Goal: Task Accomplishment & Management: Use online tool/utility

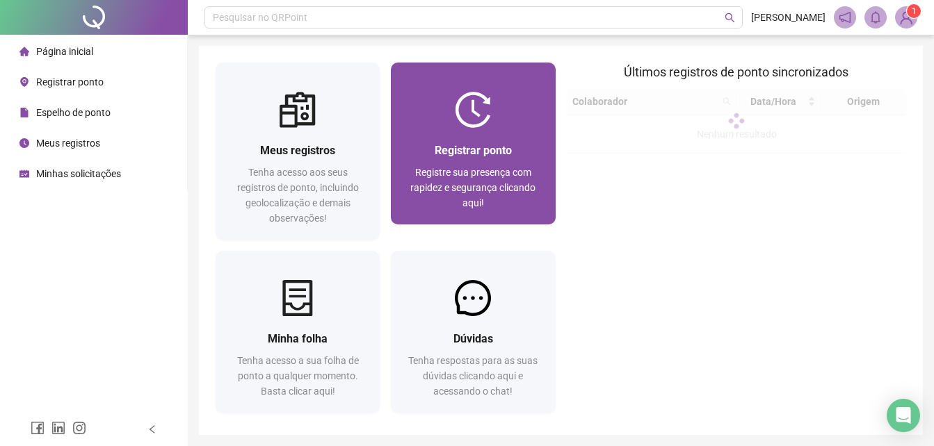
click at [502, 149] on span "Registrar ponto" at bounding box center [472, 150] width 77 height 13
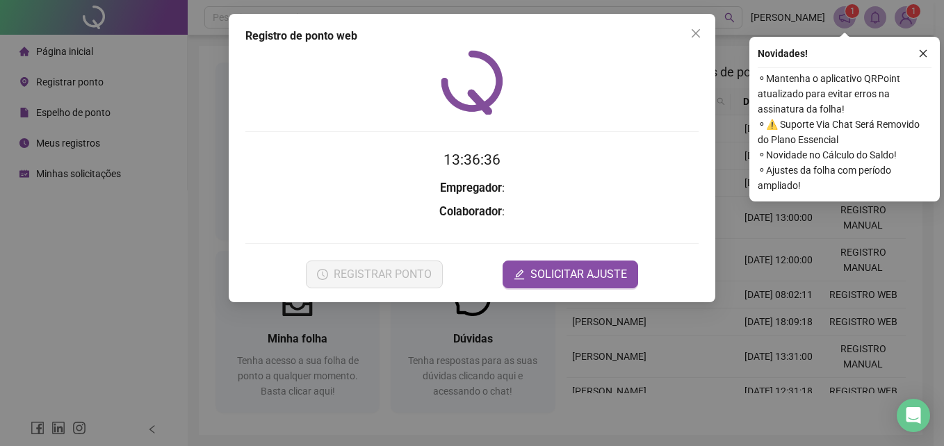
click at [769, 286] on div "Registro de ponto web 13:36:36 Empregador : Colaborador : REGISTRAR PONTO SOLIC…" at bounding box center [472, 223] width 944 height 446
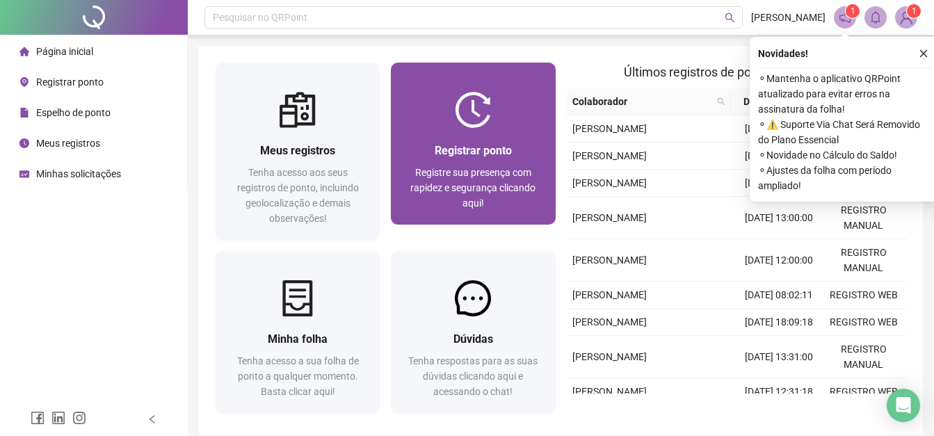
click at [489, 102] on img at bounding box center [473, 110] width 36 height 36
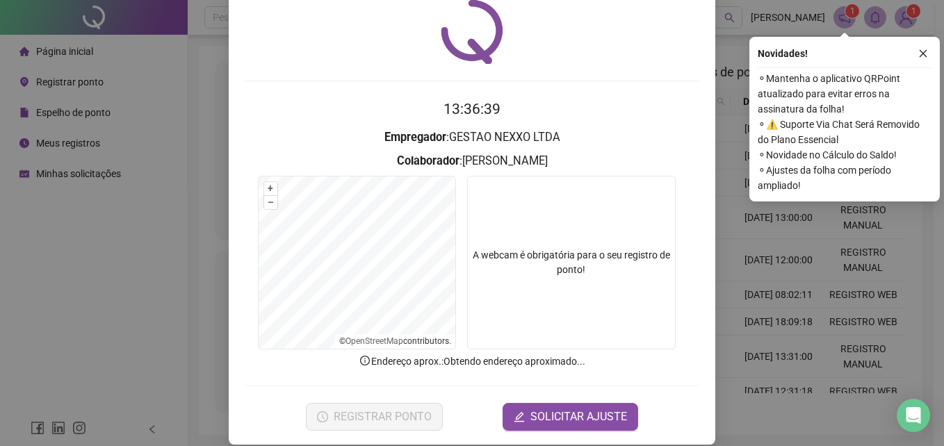
scroll to position [66, 0]
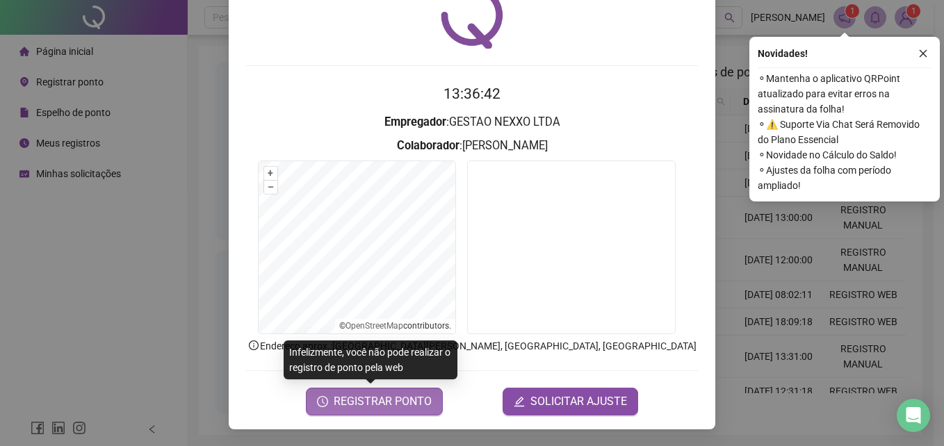
click at [413, 403] on span "REGISTRAR PONTO" at bounding box center [383, 401] width 98 height 17
